Goal: Task Accomplishment & Management: Complete application form

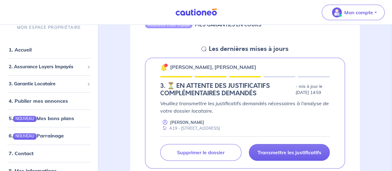
scroll to position [107, 0]
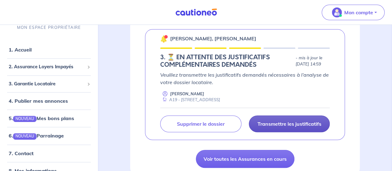
click at [289, 127] on p "Transmettre les justificatifs" at bounding box center [289, 123] width 64 height 6
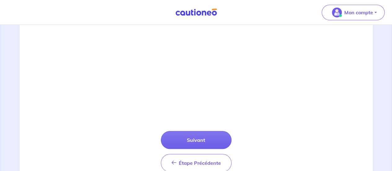
scroll to position [254, 0]
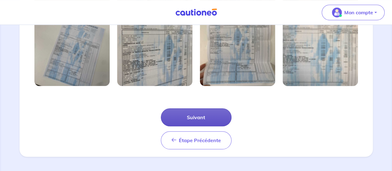
click at [202, 117] on button "Suivant" at bounding box center [196, 117] width 71 height 18
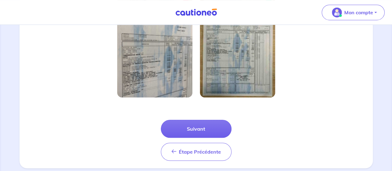
scroll to position [217, 0]
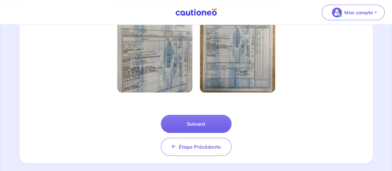
click at [200, 111] on div "Étape Précédente Précédent Suivant" at bounding box center [196, 128] width 346 height 56
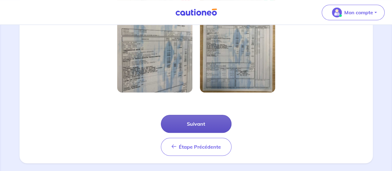
click at [193, 121] on button "Suivant" at bounding box center [196, 124] width 71 height 18
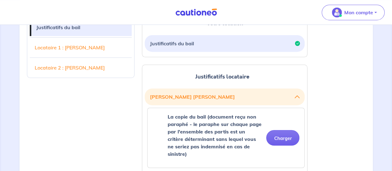
scroll to position [196, 0]
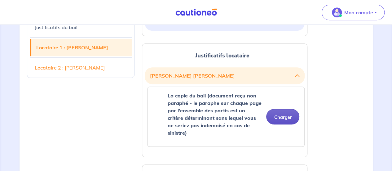
click at [286, 109] on button "Charger" at bounding box center [282, 116] width 33 height 15
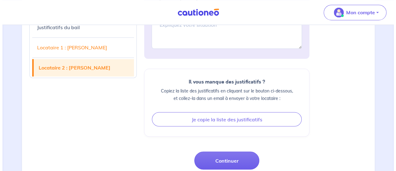
scroll to position [481, 0]
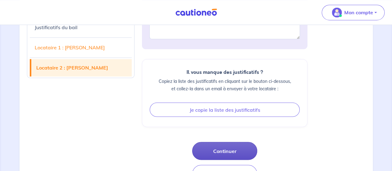
click at [220, 142] on button "Continuer" at bounding box center [224, 151] width 65 height 18
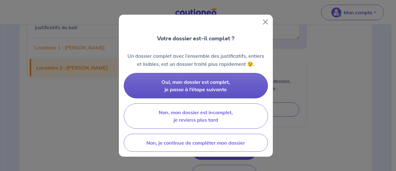
click at [211, 89] on span "Oui, mon dossier est complet, je passe à l’étape suivante" at bounding box center [196, 86] width 68 height 14
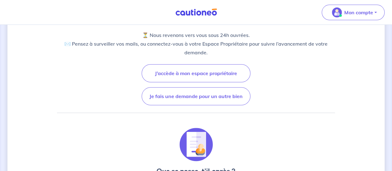
scroll to position [124, 0]
